Goal: Transaction & Acquisition: Purchase product/service

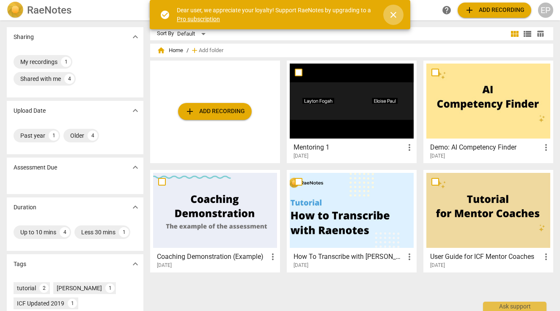
click at [395, 14] on span "close" at bounding box center [394, 15] width 10 height 10
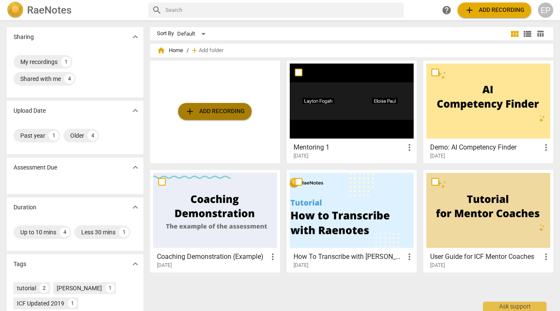
click at [214, 113] on span "add Add recording" at bounding box center [215, 111] width 60 height 10
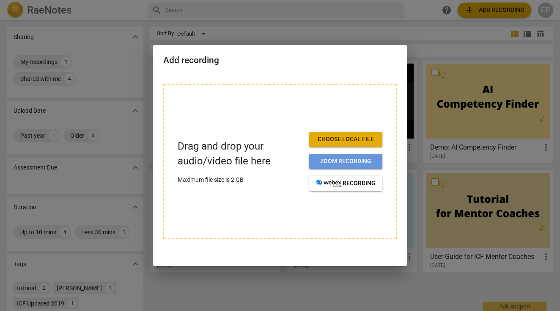
click at [354, 161] on span "Zoom recording" at bounding box center [346, 161] width 60 height 8
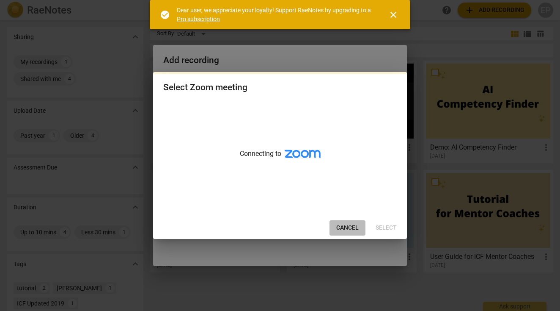
click at [347, 229] on span "Cancel" at bounding box center [347, 227] width 22 height 8
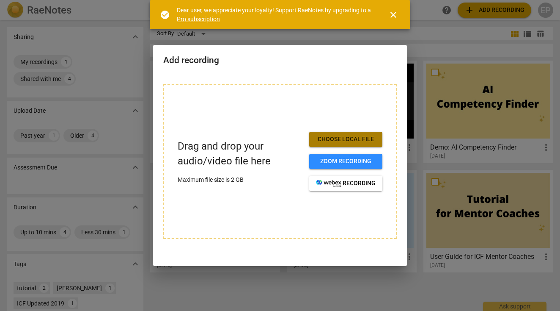
click at [351, 138] on span "Choose local file" at bounding box center [346, 139] width 60 height 8
click at [394, 12] on span "close" at bounding box center [394, 15] width 10 height 10
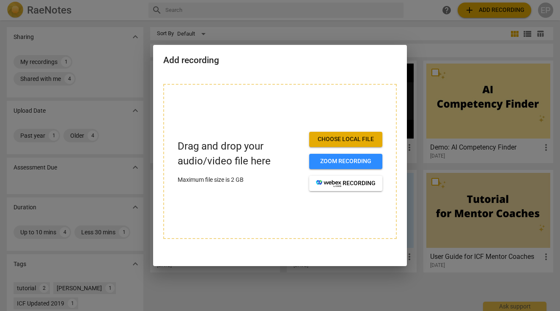
click at [445, 25] on div at bounding box center [280, 155] width 560 height 311
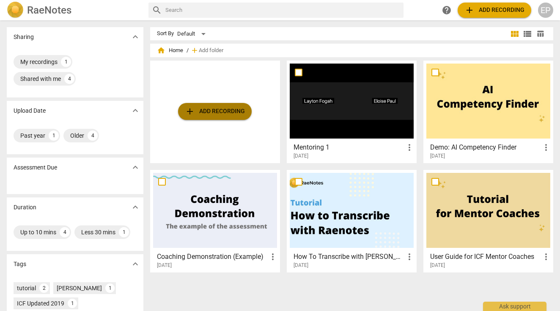
click at [188, 112] on span "add" at bounding box center [190, 111] width 10 height 10
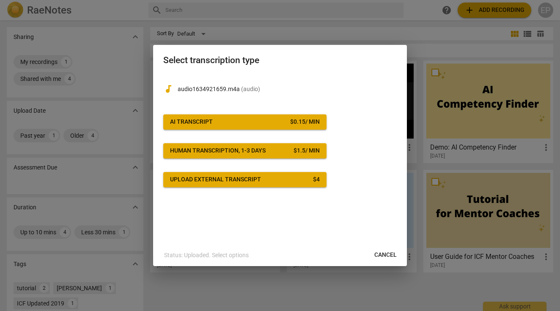
click at [197, 118] on div "AI Transcript" at bounding box center [191, 122] width 43 height 8
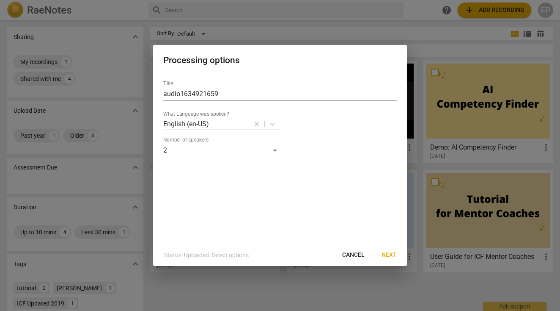
click at [390, 253] on span "Next" at bounding box center [389, 255] width 15 height 8
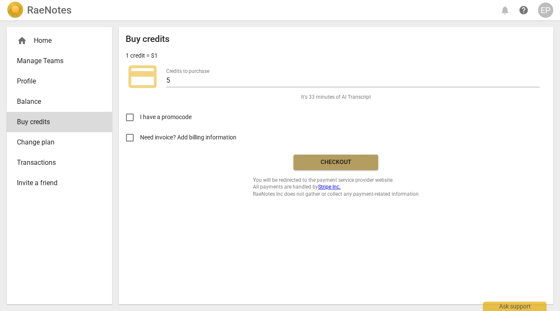
click at [343, 159] on span "Checkout" at bounding box center [336, 162] width 71 height 8
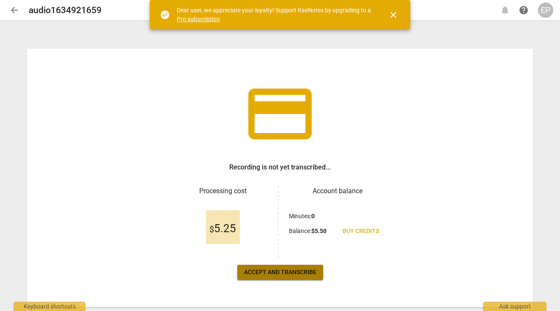
click at [289, 275] on span "Accept and transcribe" at bounding box center [280, 272] width 72 height 8
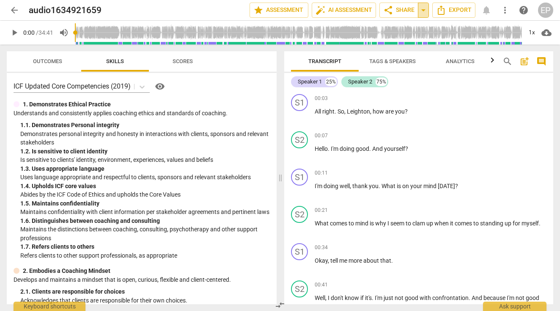
click at [425, 14] on span "arrow_drop_down" at bounding box center [424, 10] width 10 height 10
